Goal: Task Accomplishment & Management: Complete application form

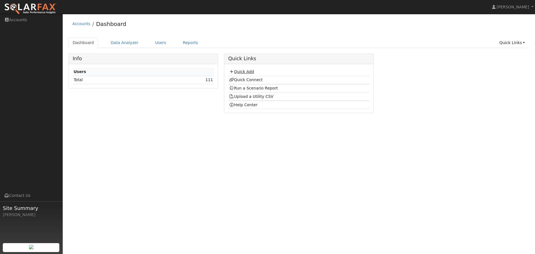
click at [237, 73] on link "Quick Add" at bounding box center [241, 71] width 25 height 4
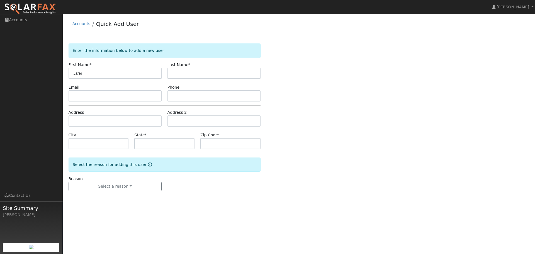
type input "Jafer"
type input "[PERSON_NAME]"
click at [116, 96] on input "text" at bounding box center [115, 95] width 93 height 11
paste input "[EMAIL_ADDRESS][DOMAIN_NAME]"
type input "[EMAIL_ADDRESS][DOMAIN_NAME]"
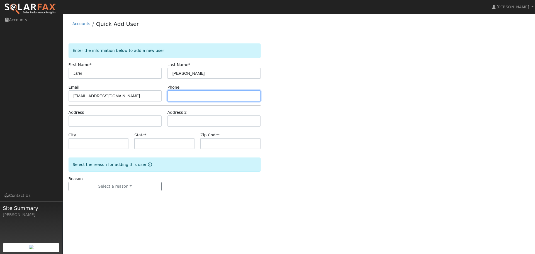
click at [181, 95] on input "text" at bounding box center [214, 95] width 93 height 11
paste input "(805) 404-0902"
type input "(805) 404-0902"
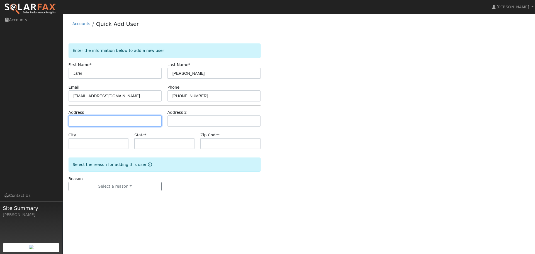
click at [98, 120] on input "text" at bounding box center [115, 120] width 93 height 11
paste input "62 Deer Meadow Ln, Danville 94506"
type input "62 Deer Meadow Lane"
type input "Danville"
type input "CA"
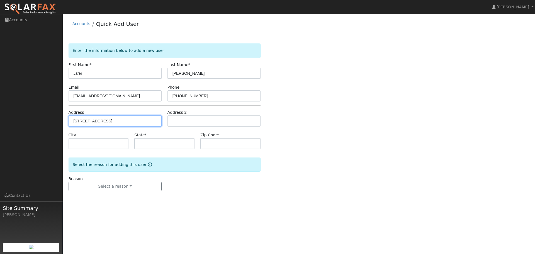
type input "94506"
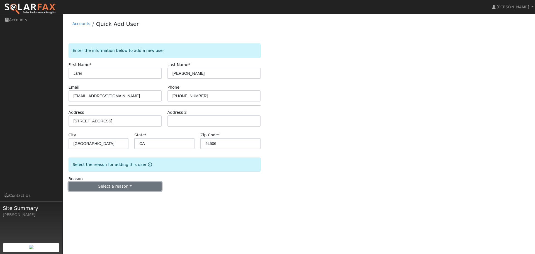
click at [128, 188] on button "Select a reason" at bounding box center [115, 186] width 93 height 9
click at [116, 207] on link "New customer adding solar" at bounding box center [100, 206] width 62 height 8
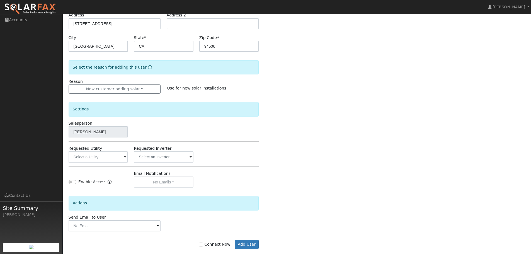
scroll to position [106, 0]
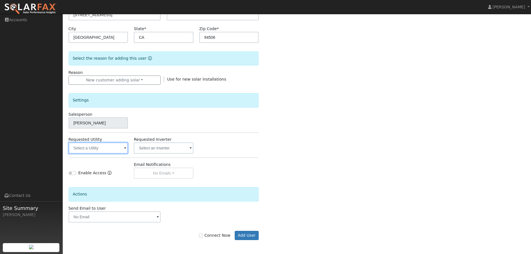
click at [93, 147] on input "text" at bounding box center [99, 148] width 60 height 11
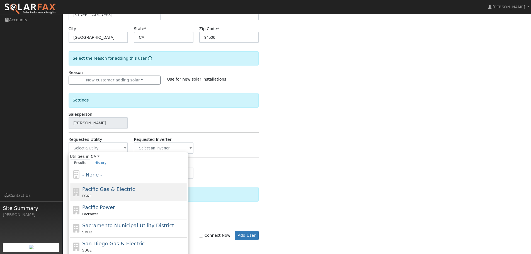
click at [117, 189] on span "Pacific Gas & Electric" at bounding box center [108, 189] width 53 height 6
type input "Pacific Gas & Electric"
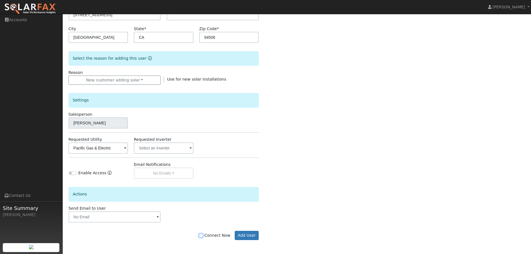
click at [203, 236] on input "Connect Now" at bounding box center [201, 236] width 4 height 4
checkbox input "true"
click at [243, 238] on button "Add User" at bounding box center [247, 235] width 24 height 9
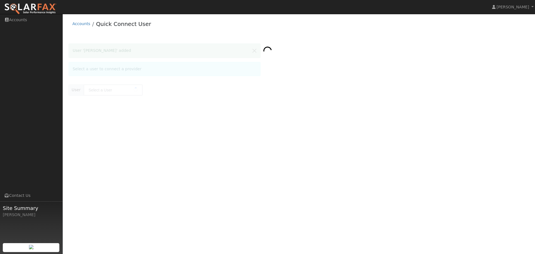
type input "[PERSON_NAME]"
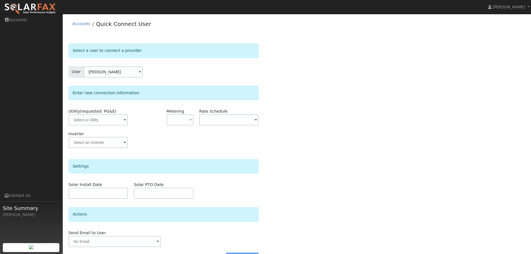
click at [331, 60] on div "Select a user to connect a provider User Jafer Rizvi Account Default Account De…" at bounding box center [297, 156] width 457 height 224
click at [105, 119] on input "text" at bounding box center [98, 119] width 59 height 11
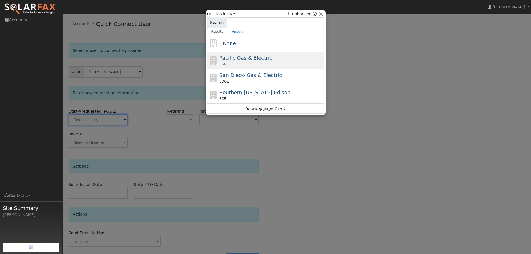
click at [250, 60] on span "Pacific Gas & Electric" at bounding box center [245, 58] width 53 height 6
type input "PG&E"
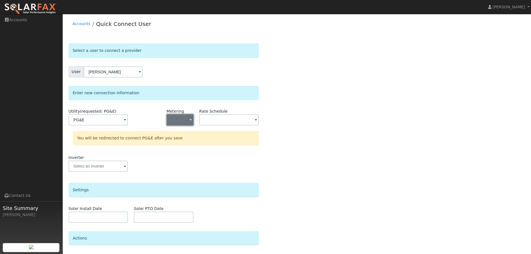
click at [187, 123] on button "button" at bounding box center [180, 119] width 27 height 11
click at [183, 142] on link "NEM" at bounding box center [186, 140] width 39 height 8
click at [128, 119] on input "text" at bounding box center [98, 119] width 59 height 11
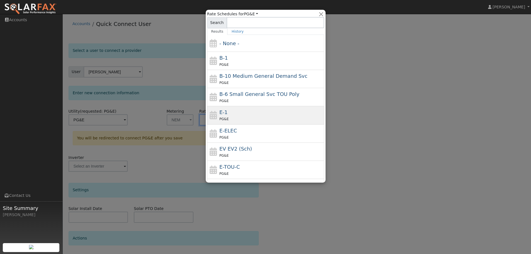
click at [236, 115] on div "E-1 PG&E" at bounding box center [270, 114] width 103 height 13
type input "E-1"
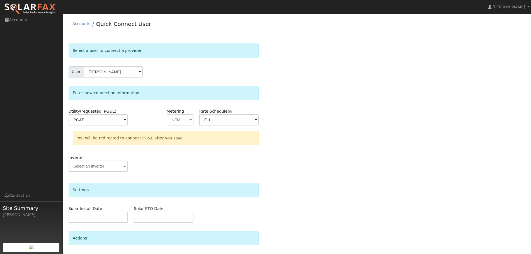
scroll to position [40, 0]
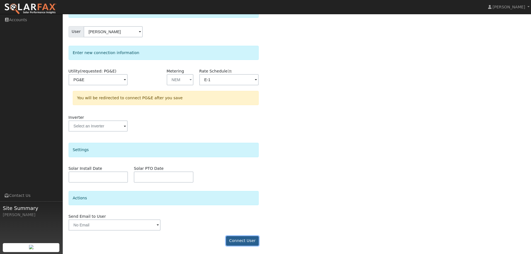
click at [243, 242] on button "Connect User" at bounding box center [242, 240] width 33 height 9
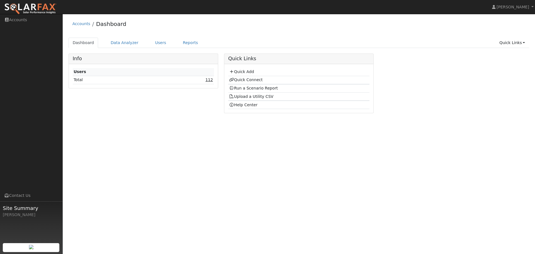
click at [210, 80] on link "112" at bounding box center [210, 80] width 8 height 4
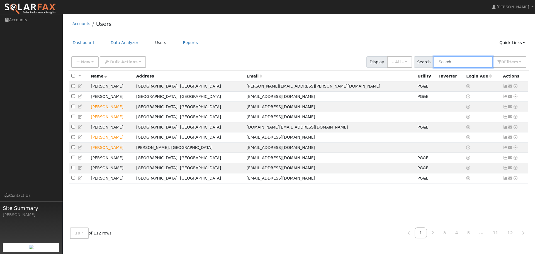
click at [453, 64] on input "text" at bounding box center [463, 61] width 59 height 11
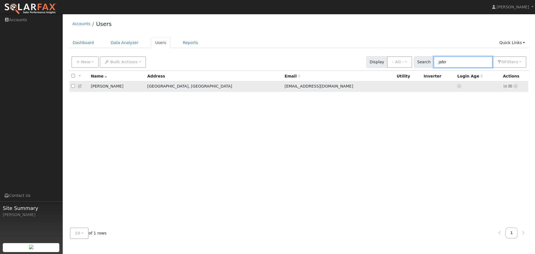
type input "jafer"
click at [516, 87] on icon at bounding box center [515, 86] width 5 height 4
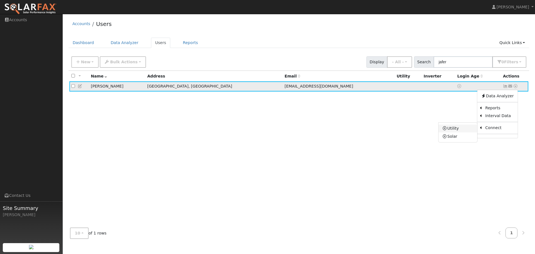
click at [459, 132] on link "Utility" at bounding box center [458, 129] width 39 height 8
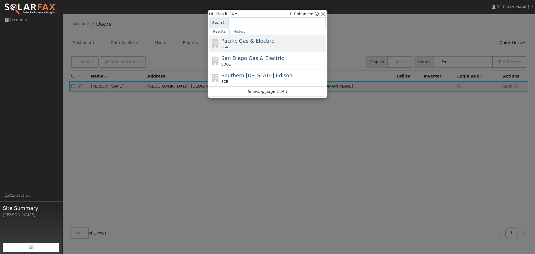
click at [262, 47] on div "PG&E" at bounding box center [273, 47] width 103 height 5
